Goal: Transaction & Acquisition: Book appointment/travel/reservation

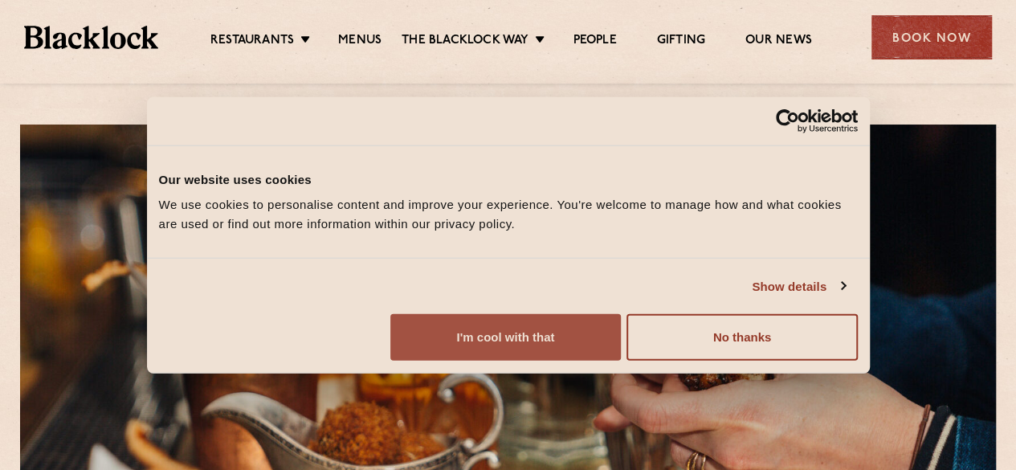
click at [621, 349] on button "I'm cool with that" at bounding box center [505, 337] width 230 height 47
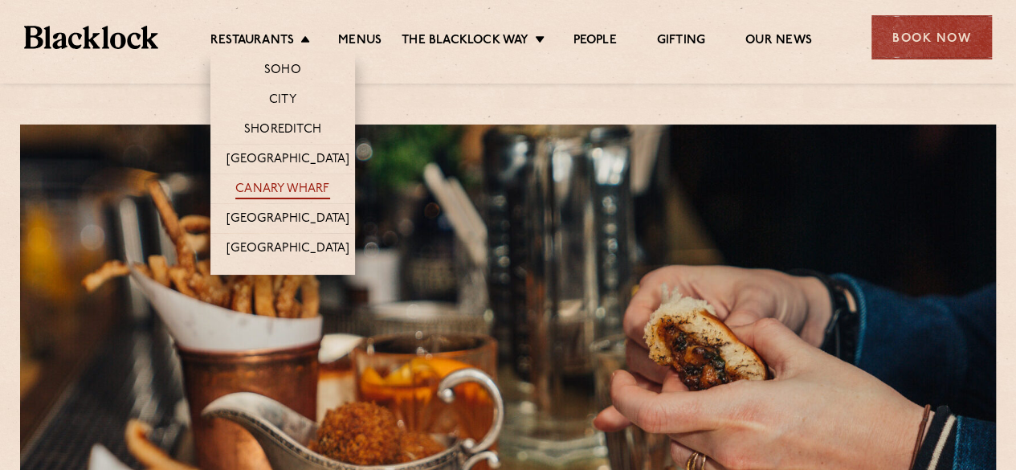
click at [288, 189] on link "Canary Wharf" at bounding box center [282, 191] width 94 height 18
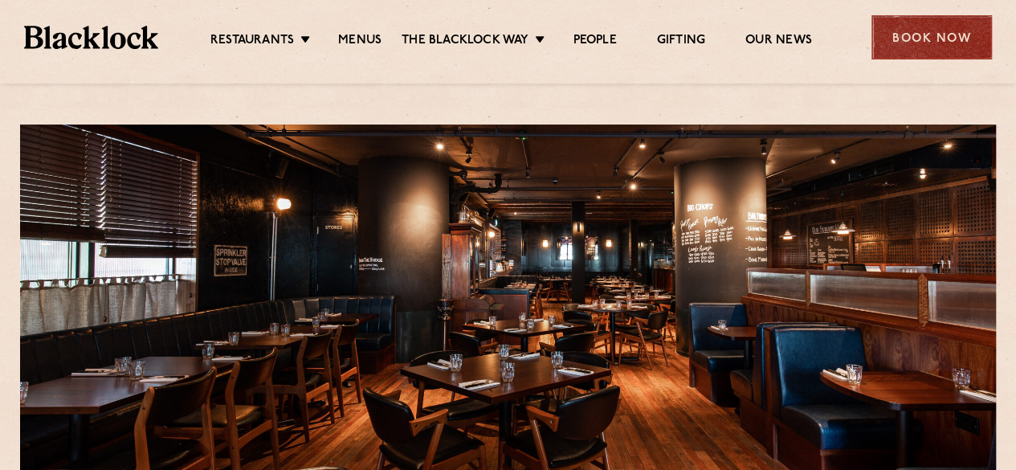
click at [927, 51] on div "Book Now" at bounding box center [931, 37] width 120 height 44
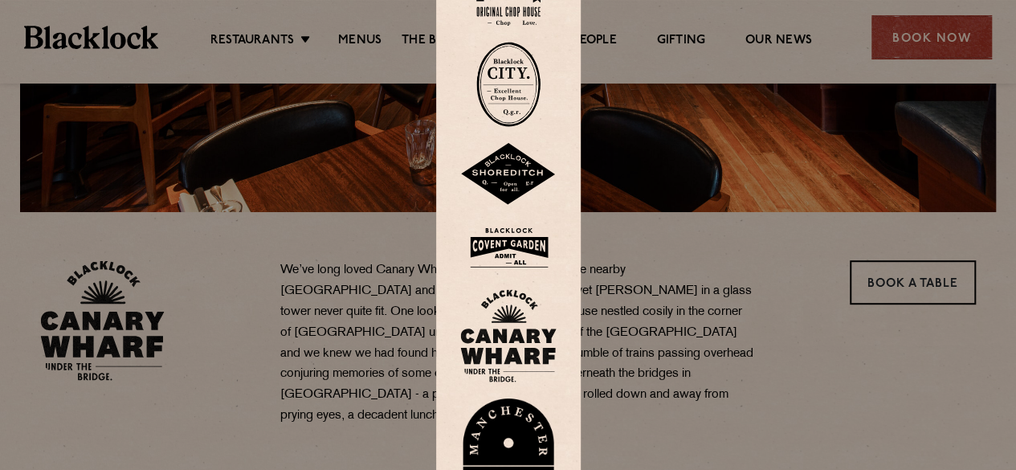
scroll to position [402, 0]
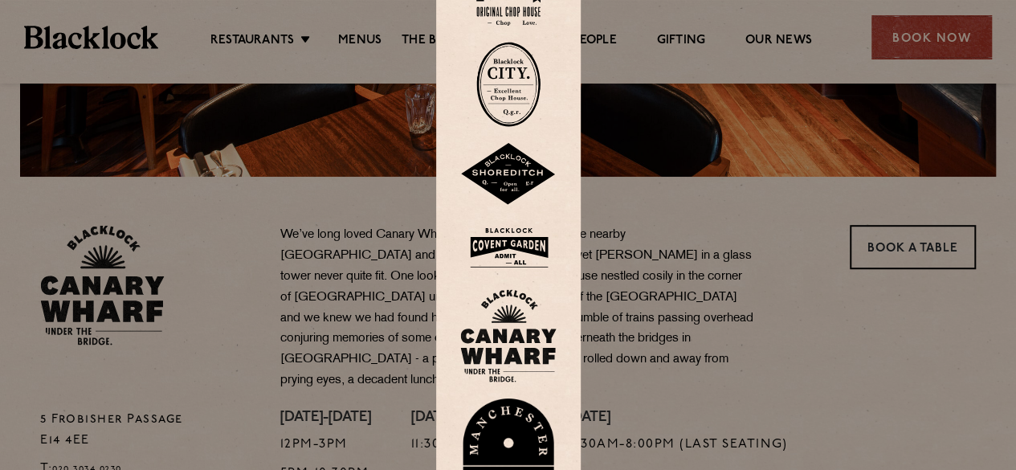
click at [498, 331] on img at bounding box center [508, 335] width 96 height 93
